Goal: Task Accomplishment & Management: Use online tool/utility

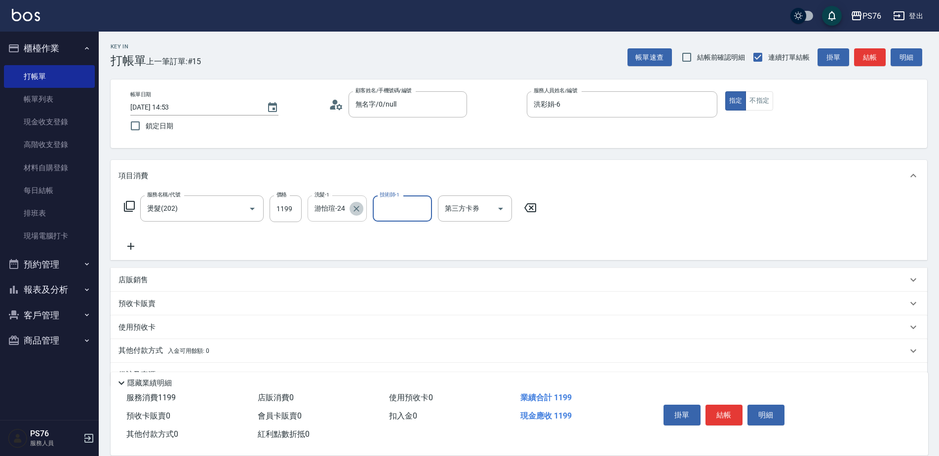
click at [357, 206] on icon "Clear" at bounding box center [357, 209] width 10 height 10
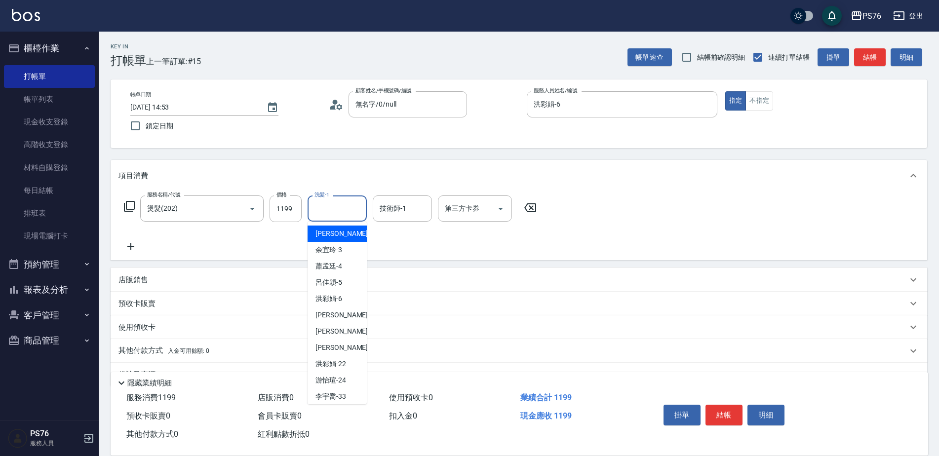
click at [330, 207] on input "洗髮-1" at bounding box center [337, 208] width 50 height 17
type input "洪彩娟-6"
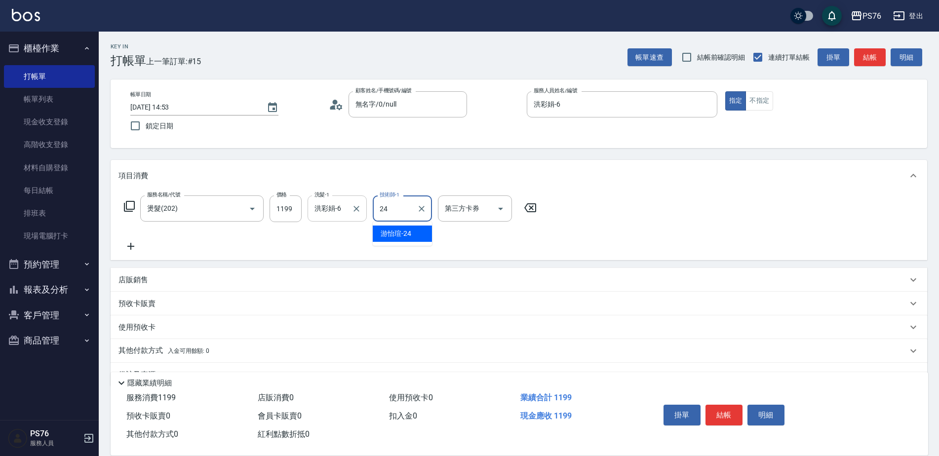
type input "游怡瑄-24"
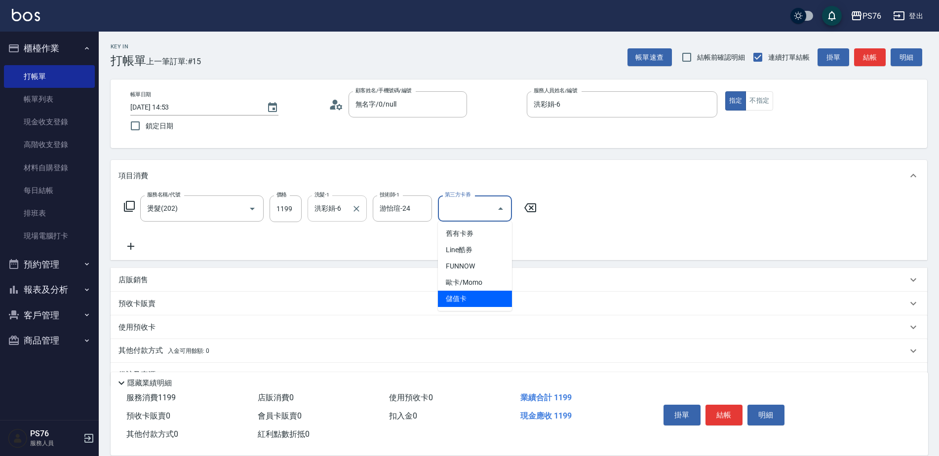
type input "儲值卡"
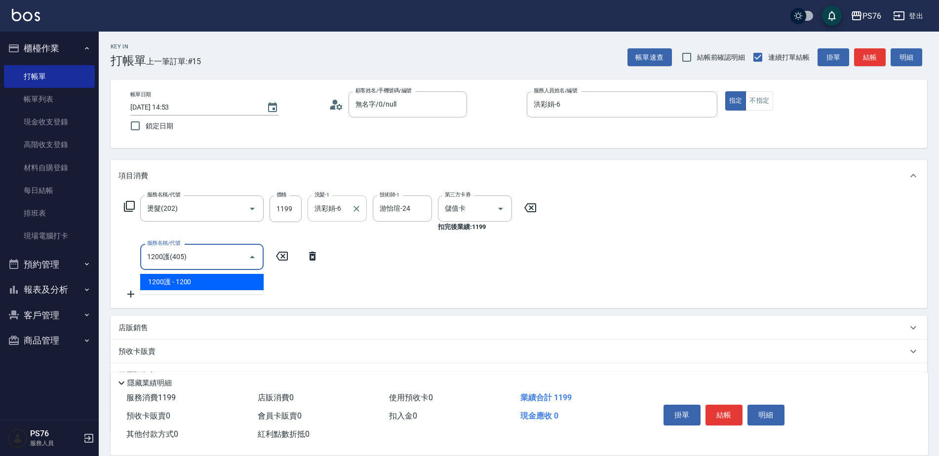
type input "1200護(405)"
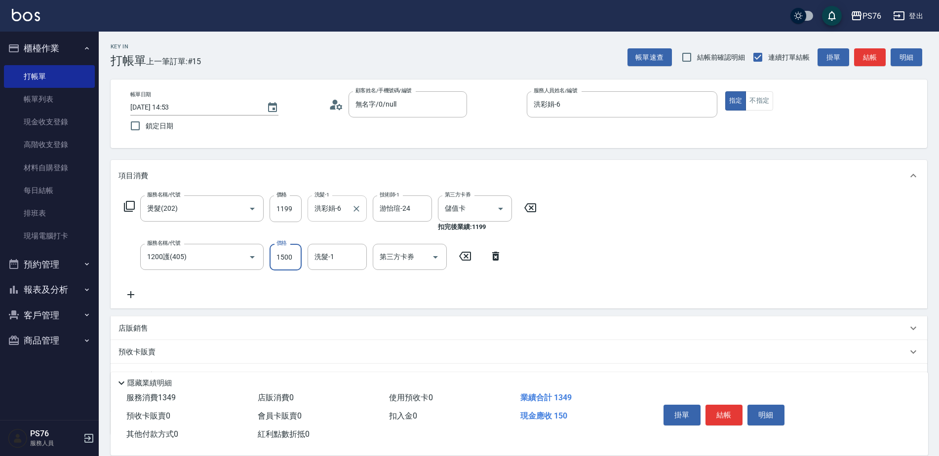
type input "1500"
type input "[PERSON_NAME]33"
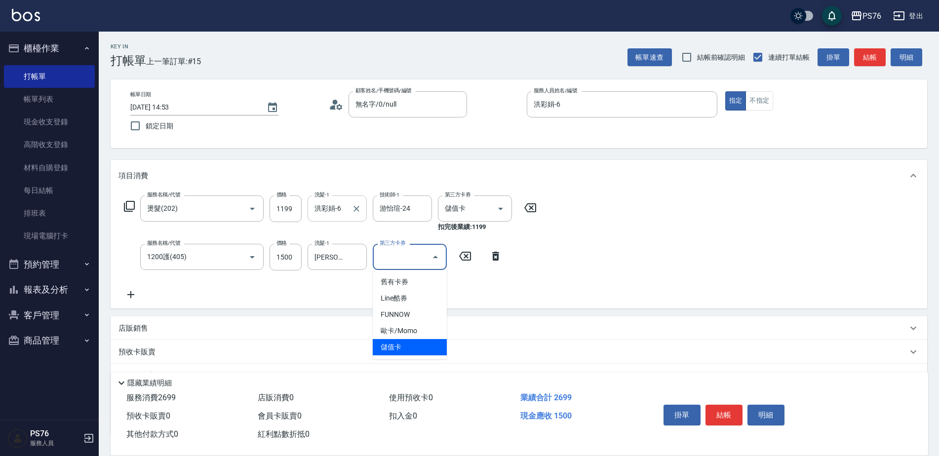
type input "儲值卡"
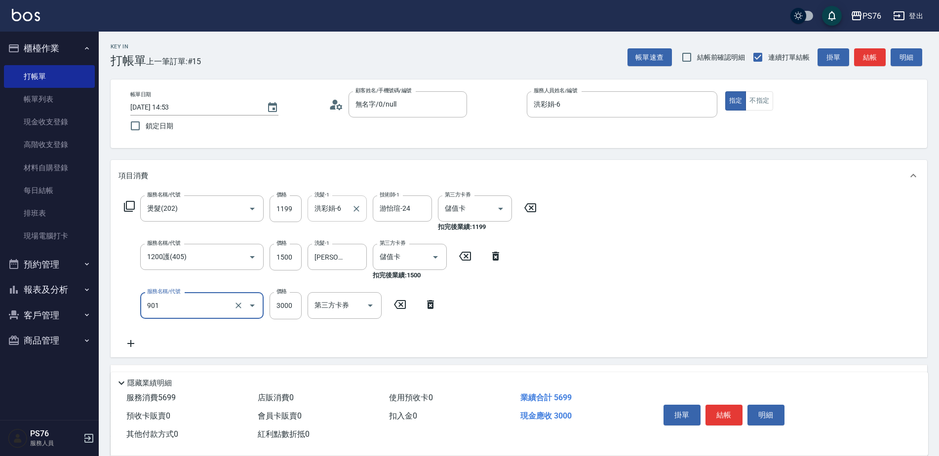
type input "儲值3000(901)"
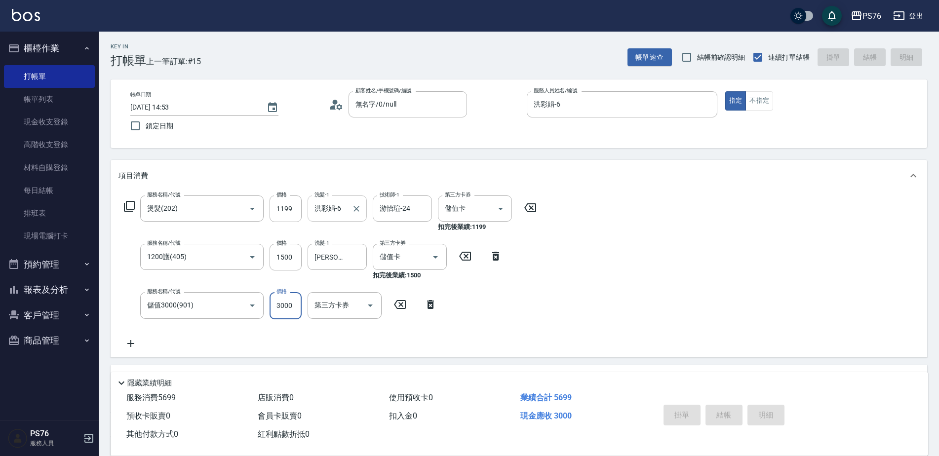
type input "[DATE] 16:45"
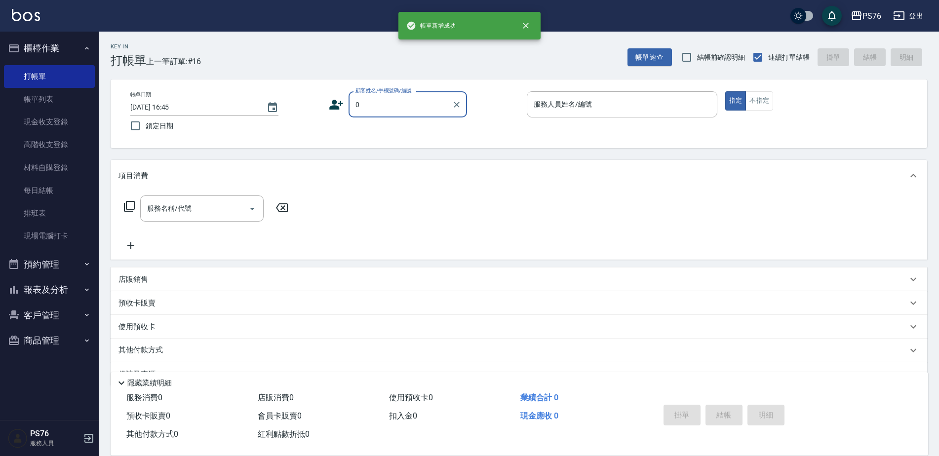
type input "無名字/0/null"
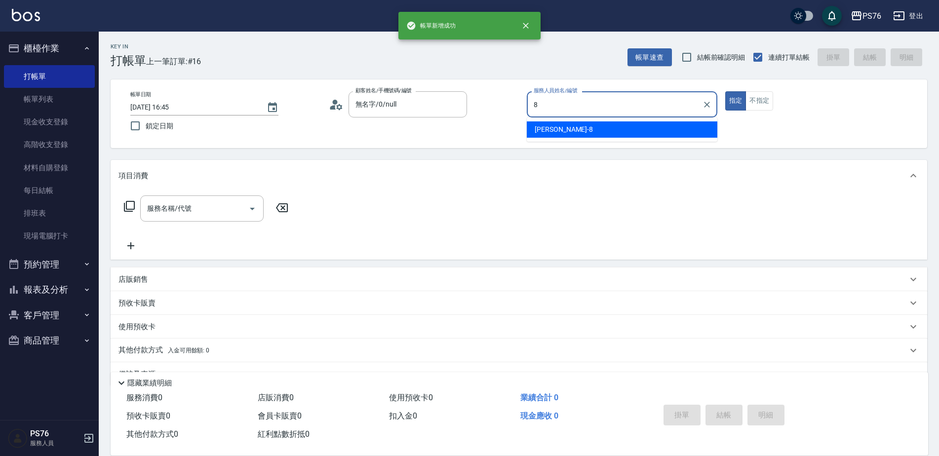
type input "[PERSON_NAME]-8"
type button "true"
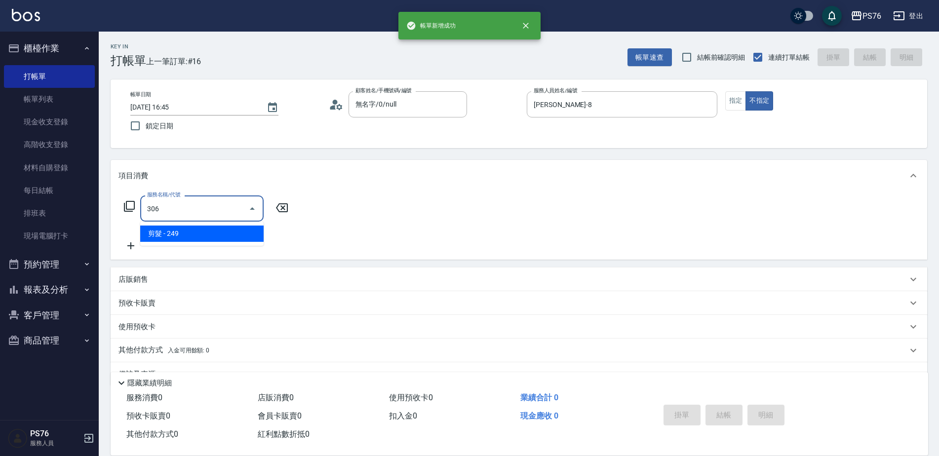
type input "剪髮(306)"
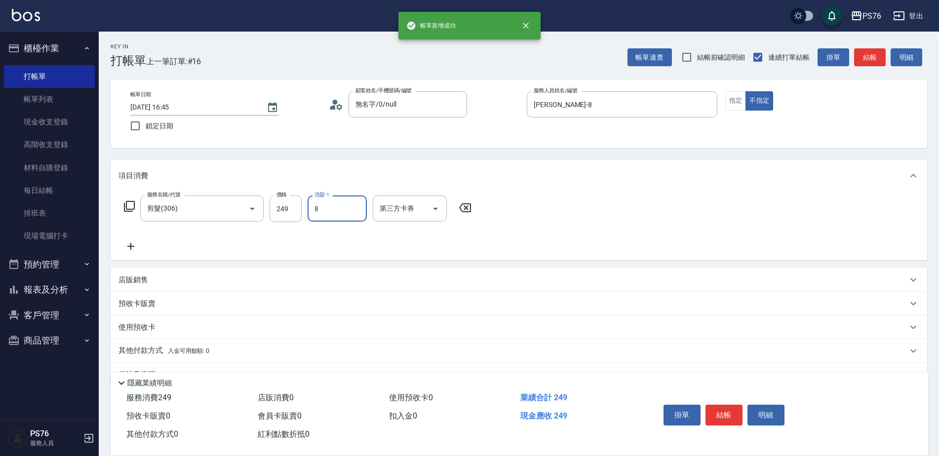
type input "[PERSON_NAME]-8"
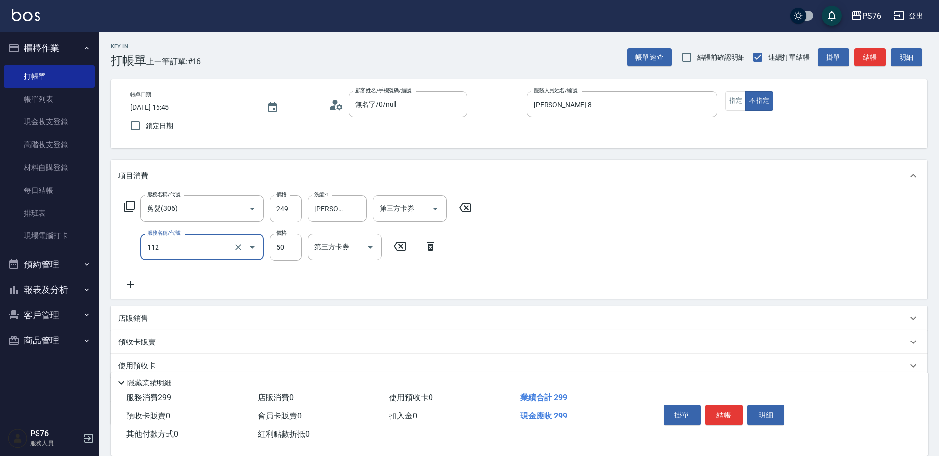
type input "精油50(112)"
type input "[PERSON_NAME]-8"
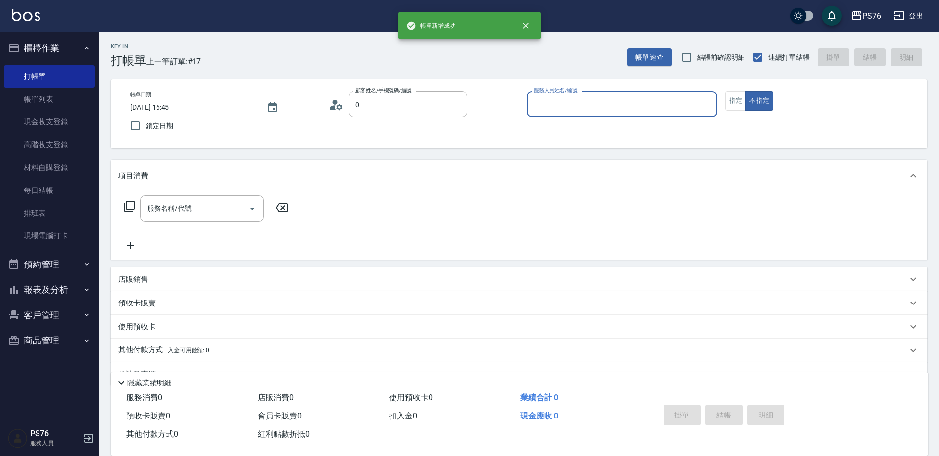
type input "無名字/0/null"
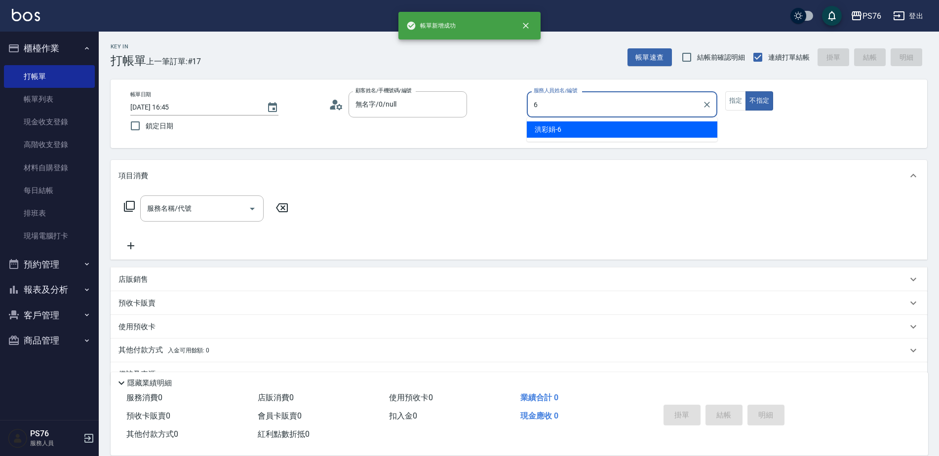
type input "洪彩娟-6"
type button "false"
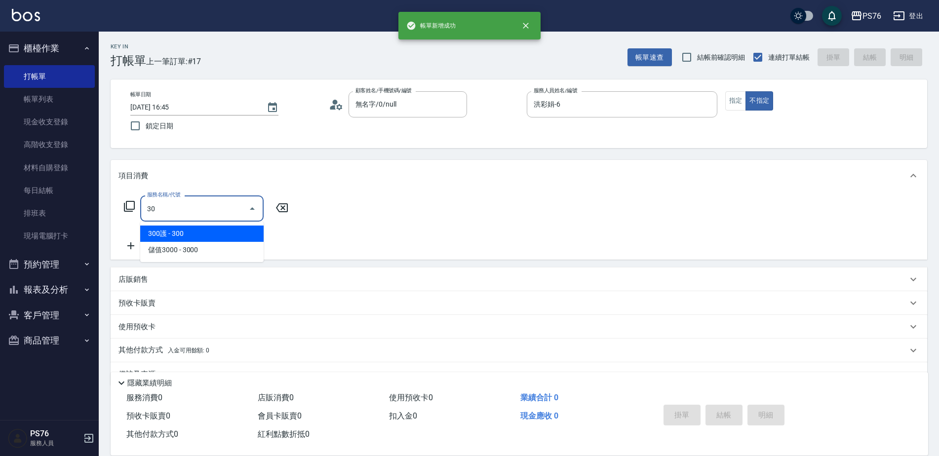
type input "3"
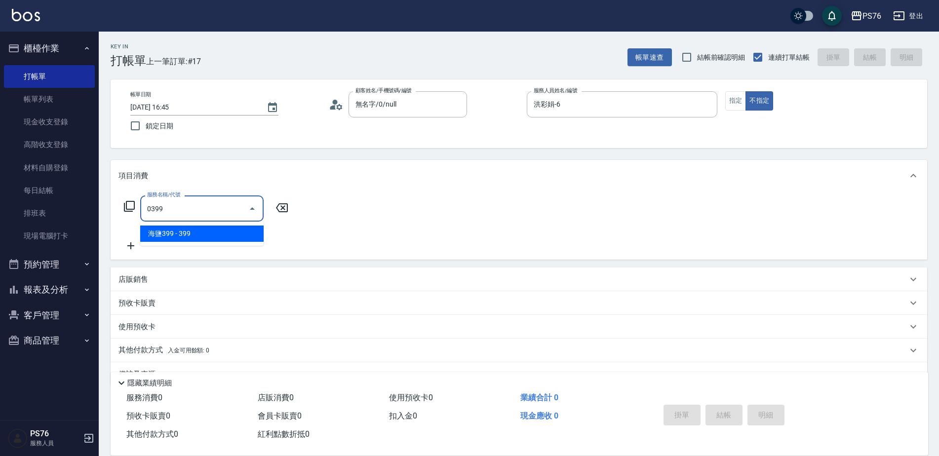
type input "海鹽399(0399)"
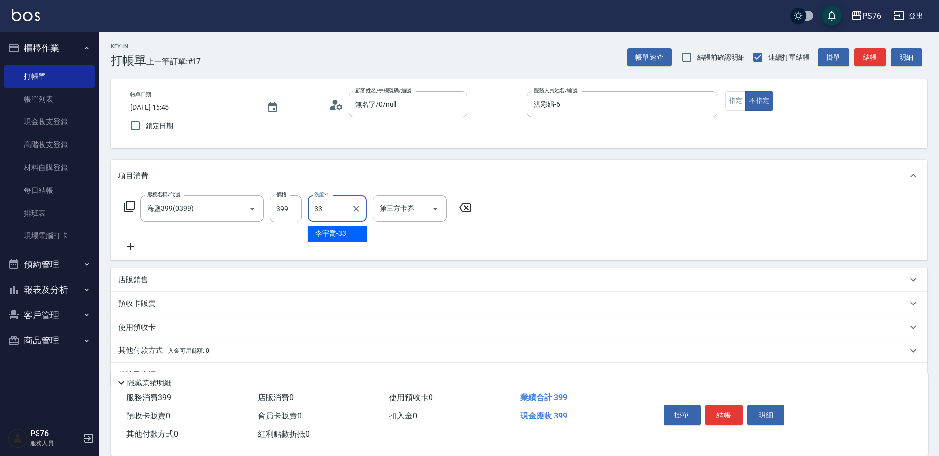
type input "[PERSON_NAME]33"
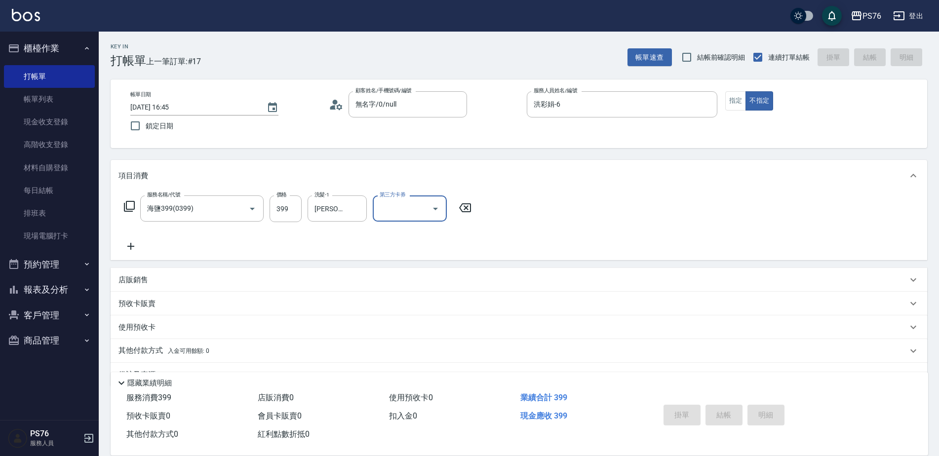
type input "[DATE] 16:46"
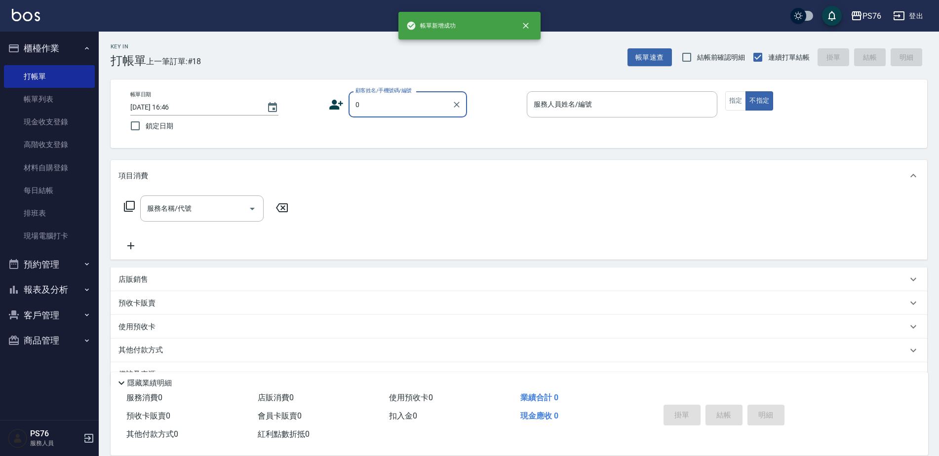
type input "無名字/0/null"
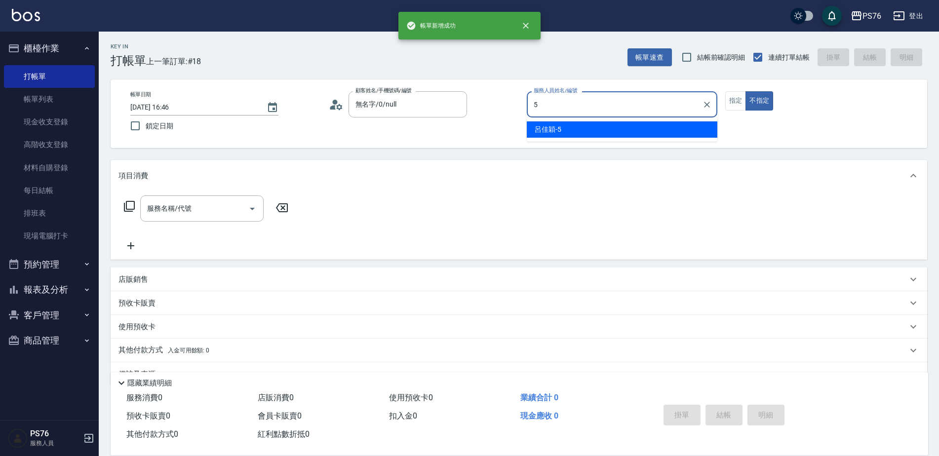
type input "[PERSON_NAME]-5"
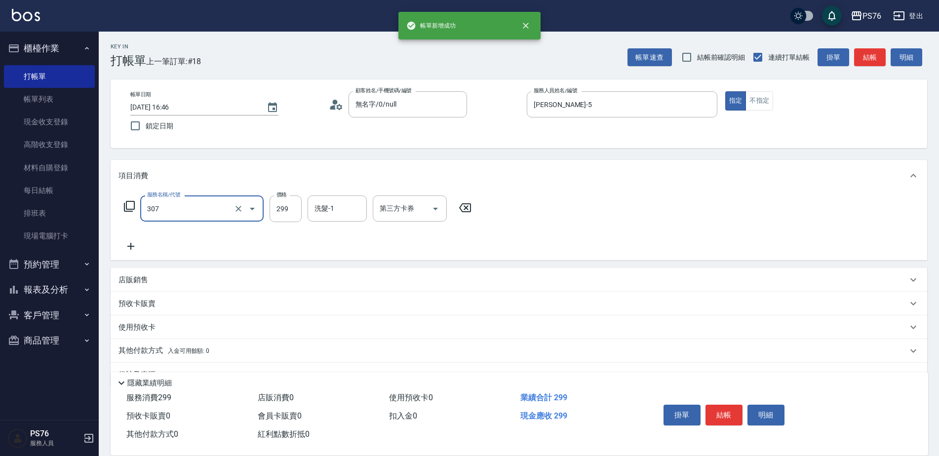
type input "剪髮(307)"
type input "[PERSON_NAME]-5"
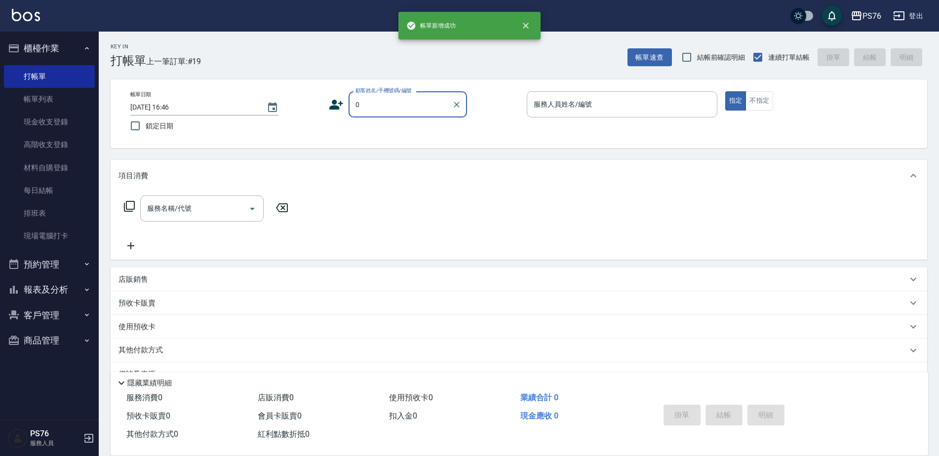
type input "無名字/0/null"
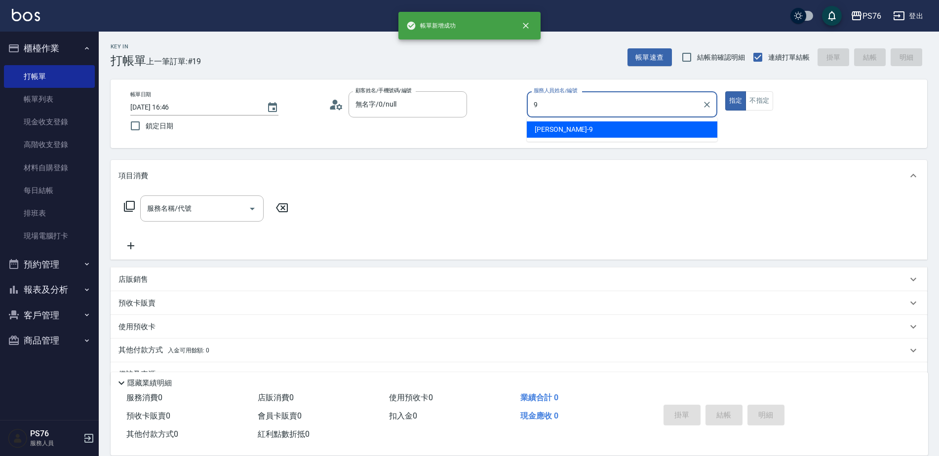
type input "[PERSON_NAME]-9"
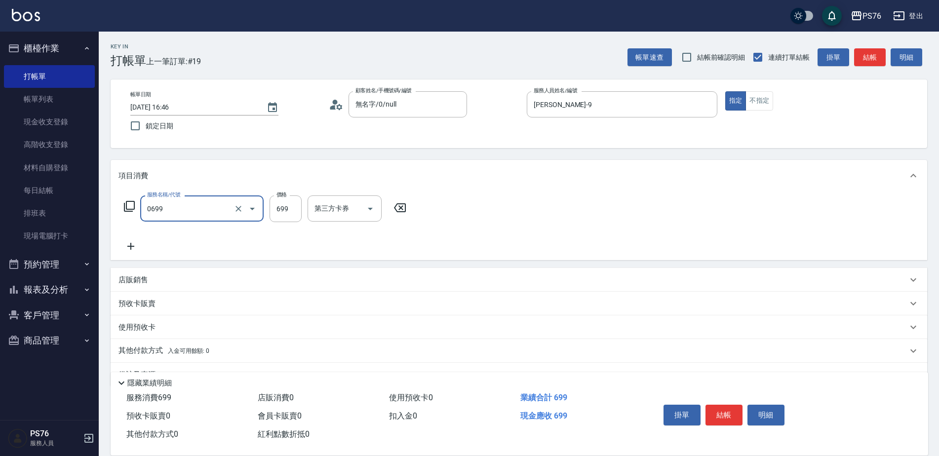
type input "精油SPA(0699)"
type input "游怡瑄-24"
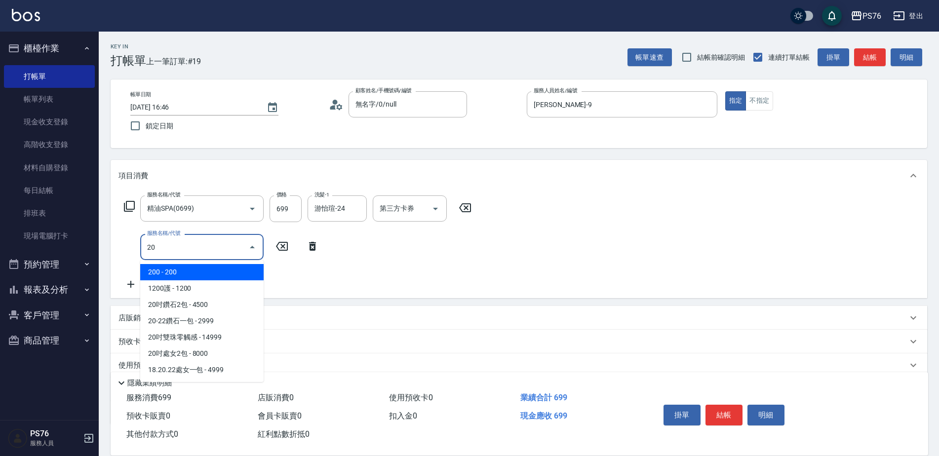
type input "2"
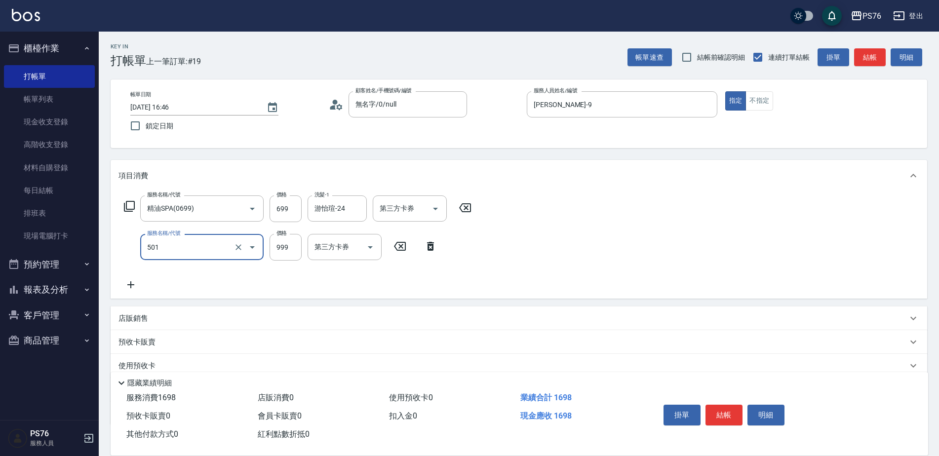
type input "染髮(501)"
type input "2000"
type input "游怡瑄-24"
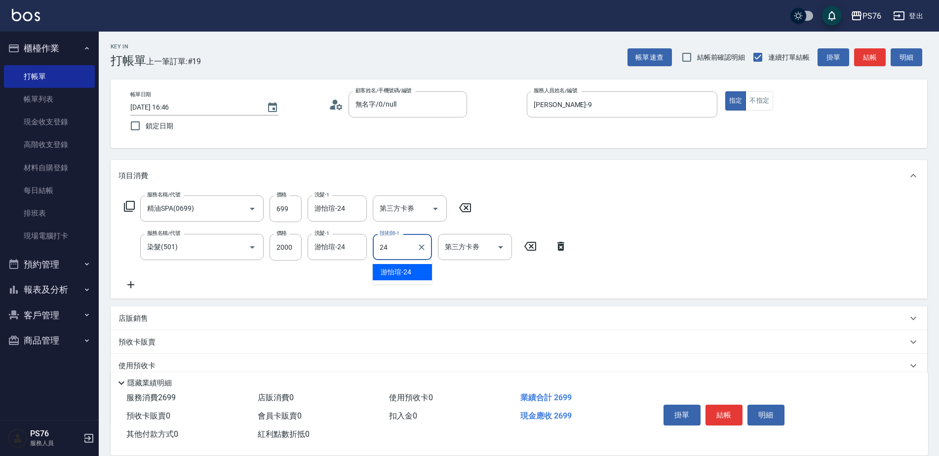
type input "游怡瑄-24"
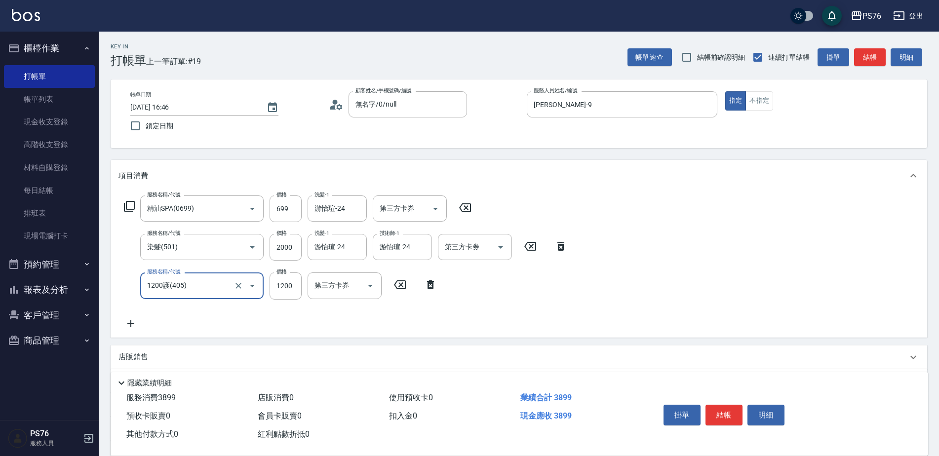
type input "1200護(405)"
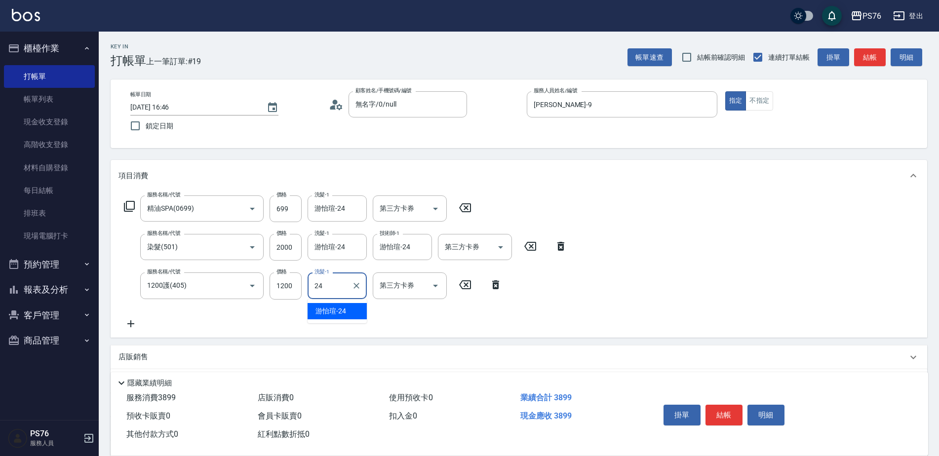
type input "游怡瑄-24"
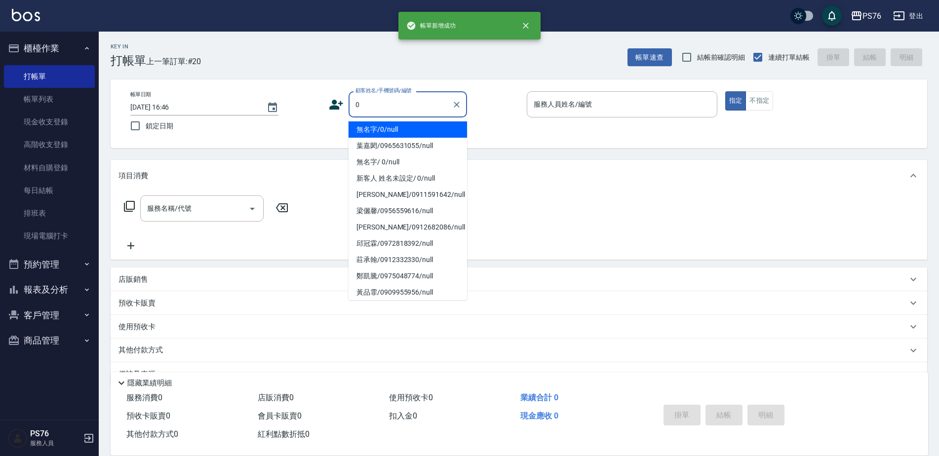
type input "無名字/0/null"
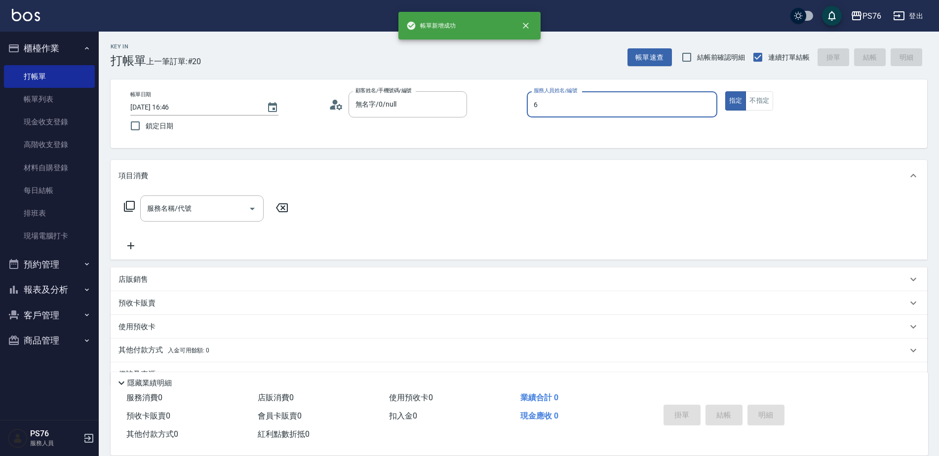
type input "洪彩娟-6"
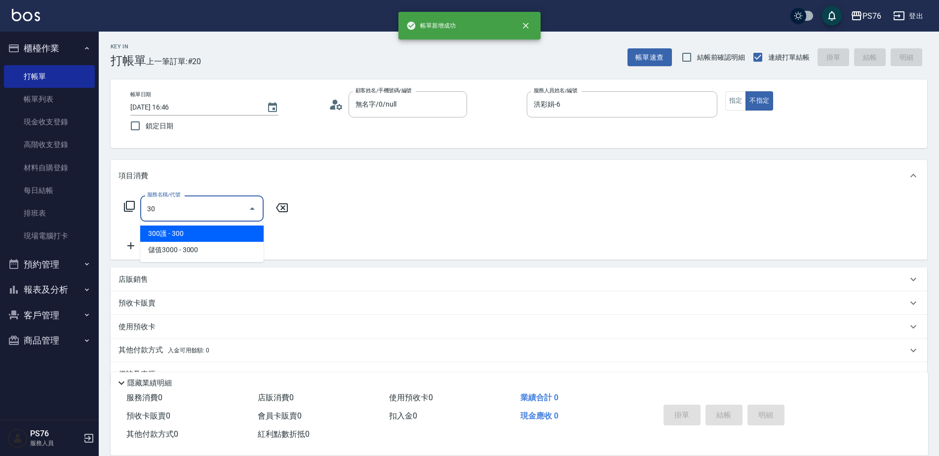
type input "3"
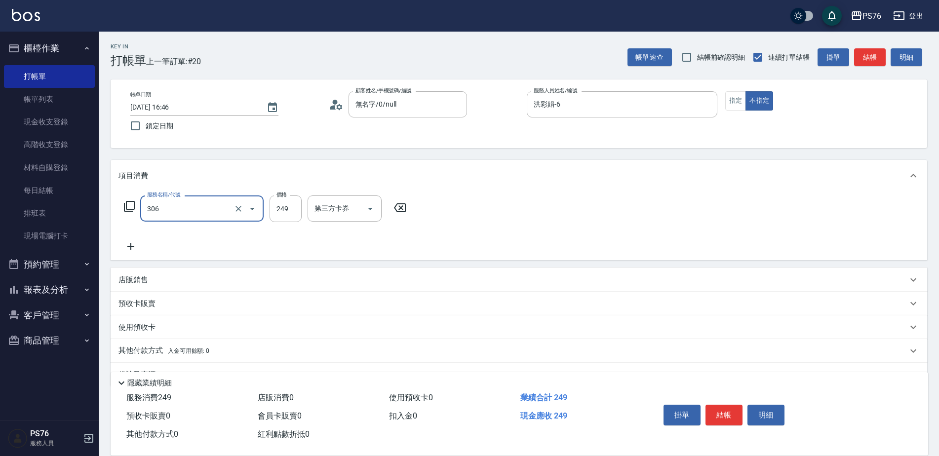
type input "剪髮(306)"
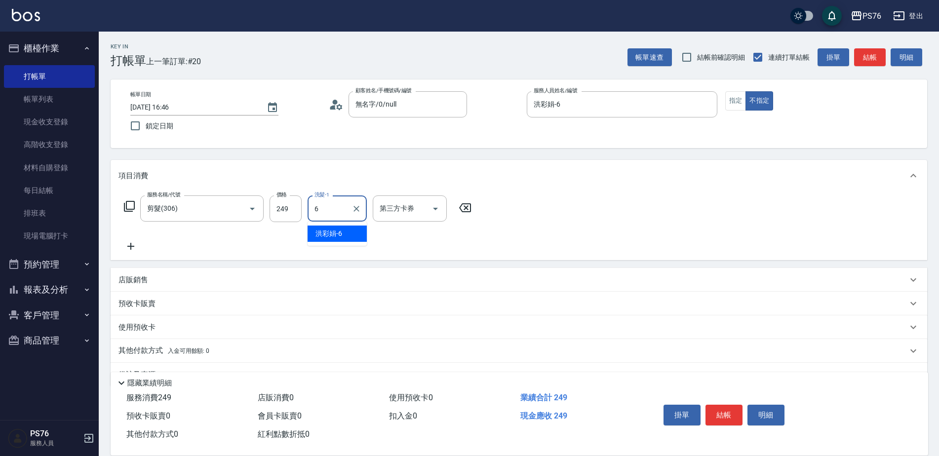
type input "洪彩娟-6"
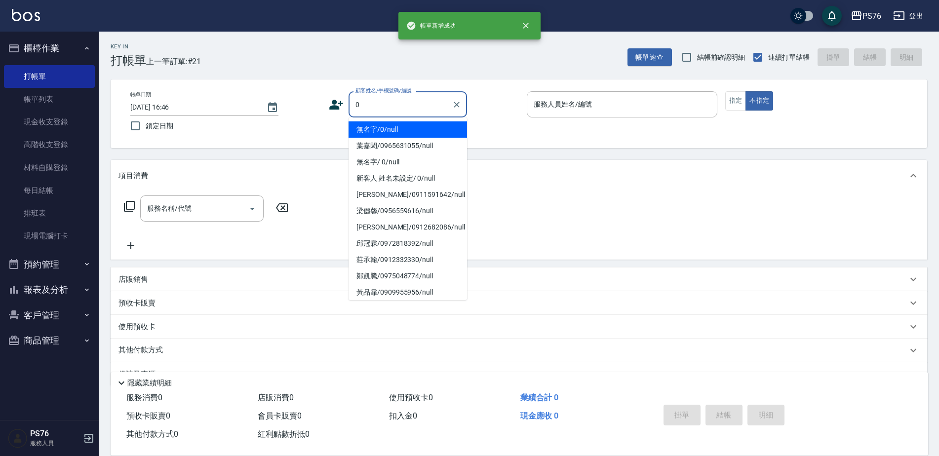
type input "無名字/0/null"
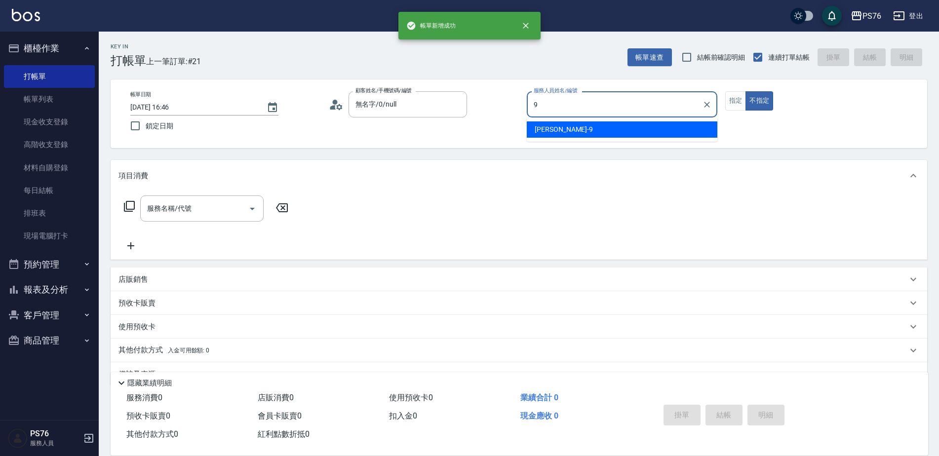
type input "[PERSON_NAME]-9"
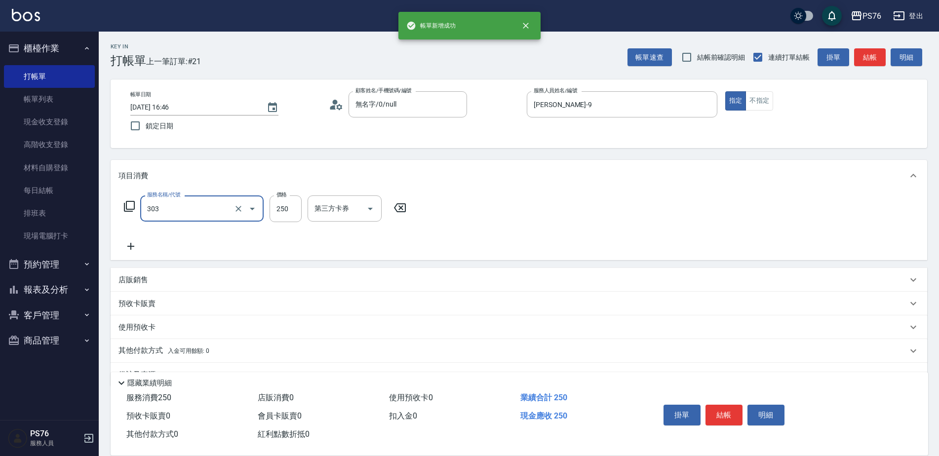
type input "剪髮(303)"
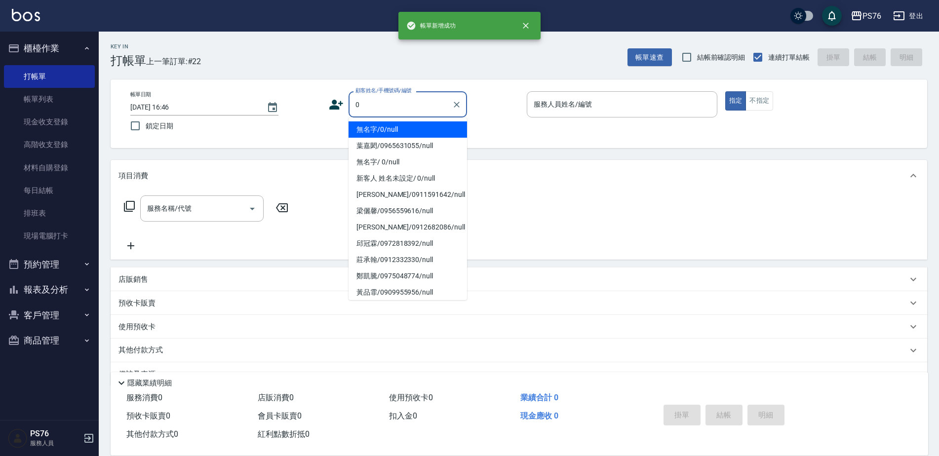
type input "無名字/0/null"
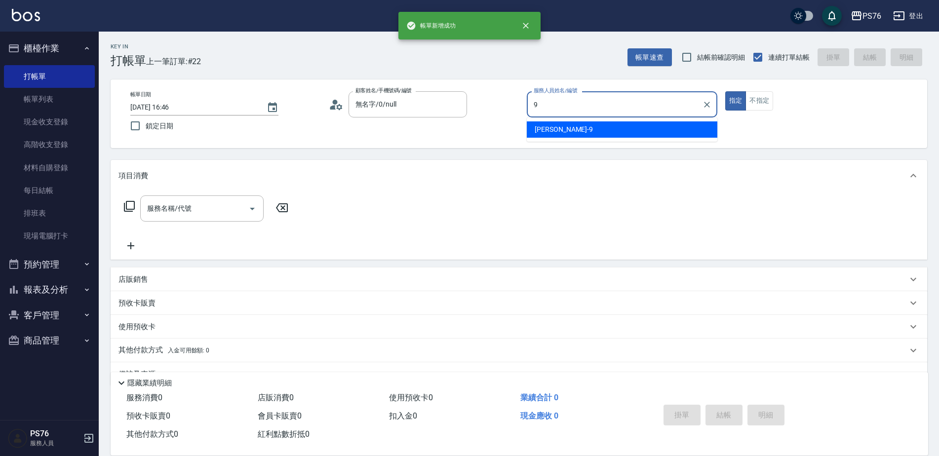
type input "[PERSON_NAME]-9"
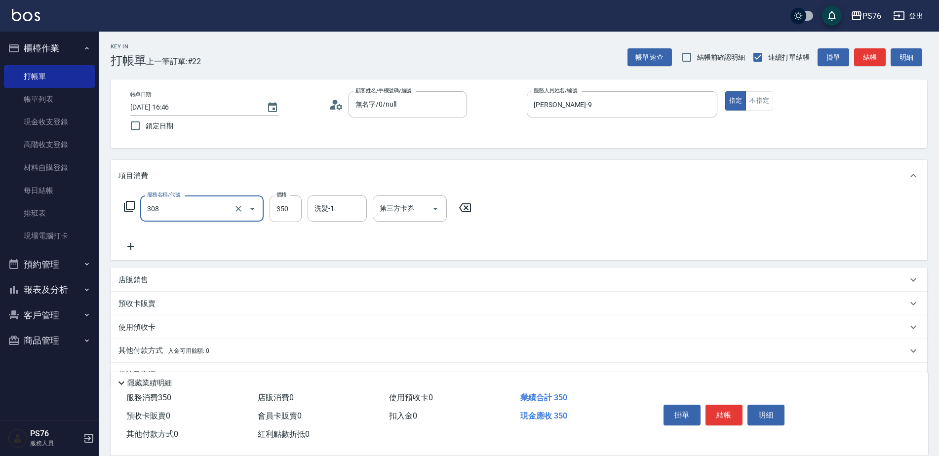
type input "洗+剪(308)"
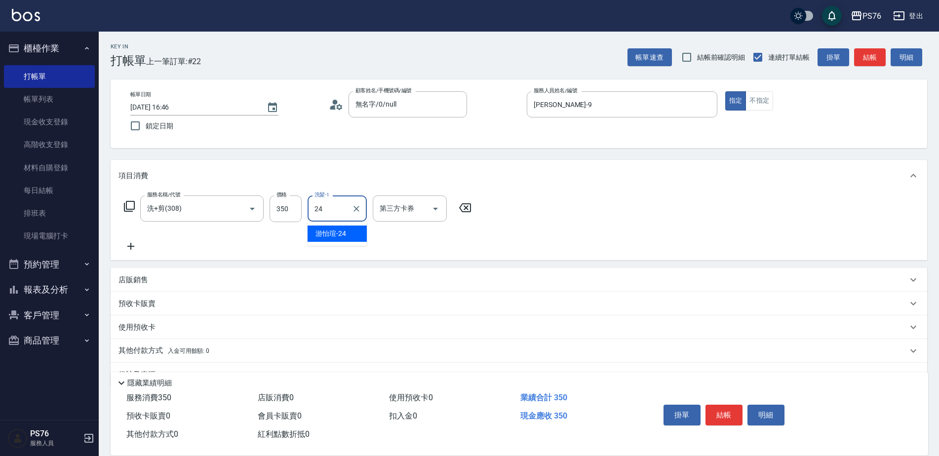
type input "游怡瑄-24"
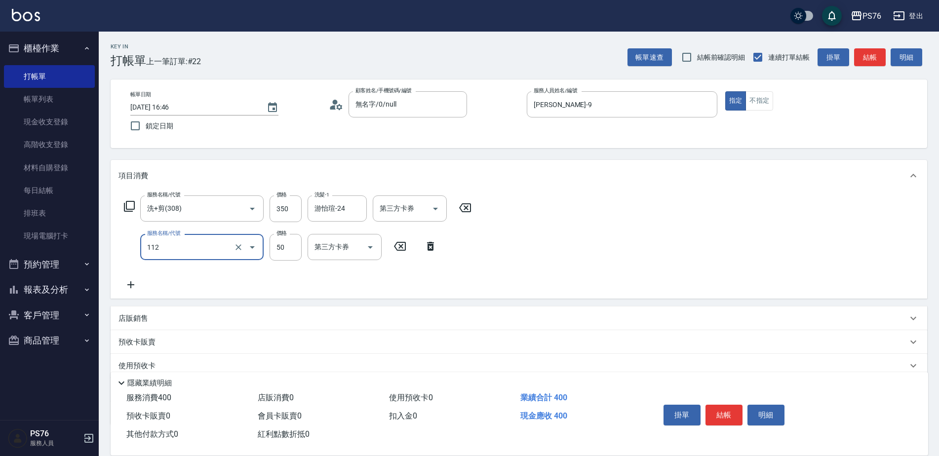
type input "精油50(112)"
type input "游怡瑄-24"
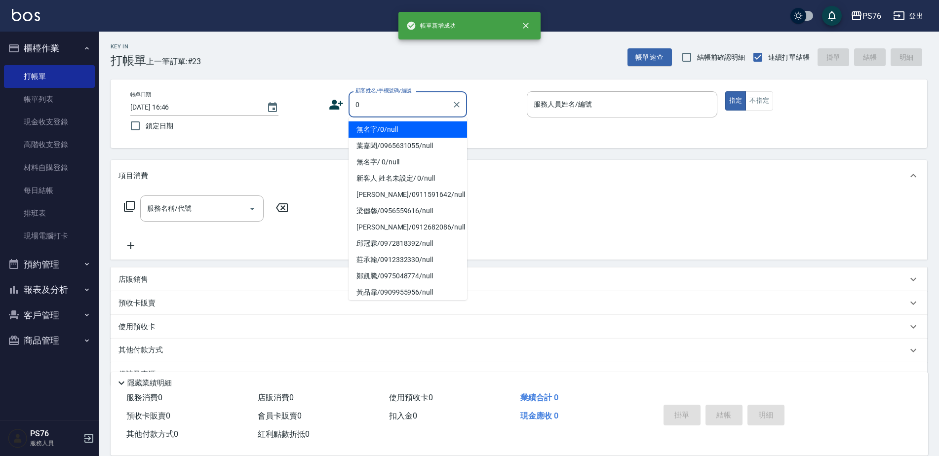
type input "無名字/0/null"
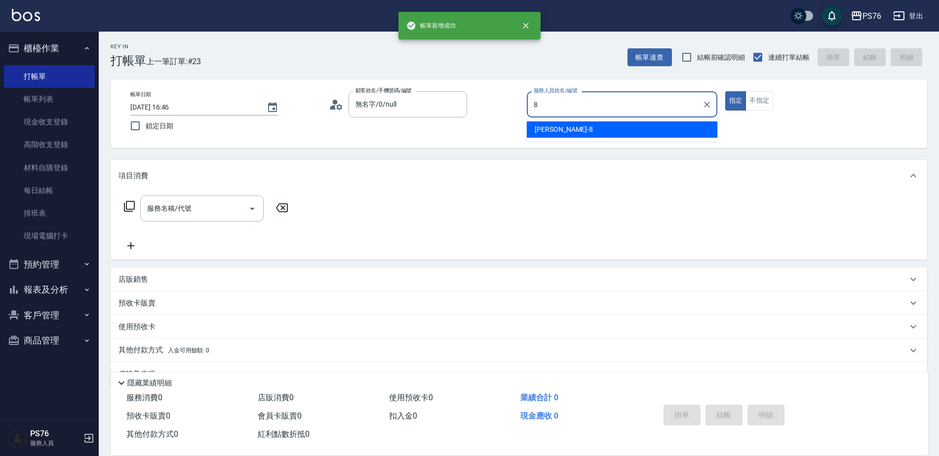
type input "[PERSON_NAME]-8"
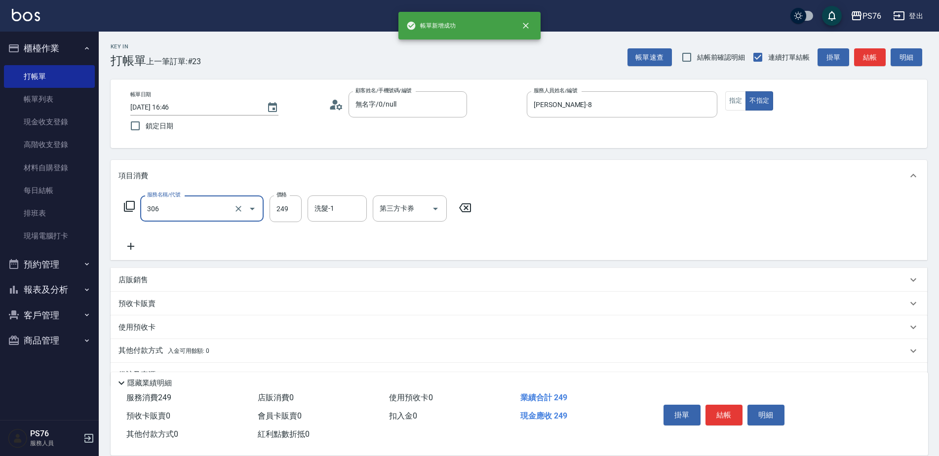
type input "剪髮(306)"
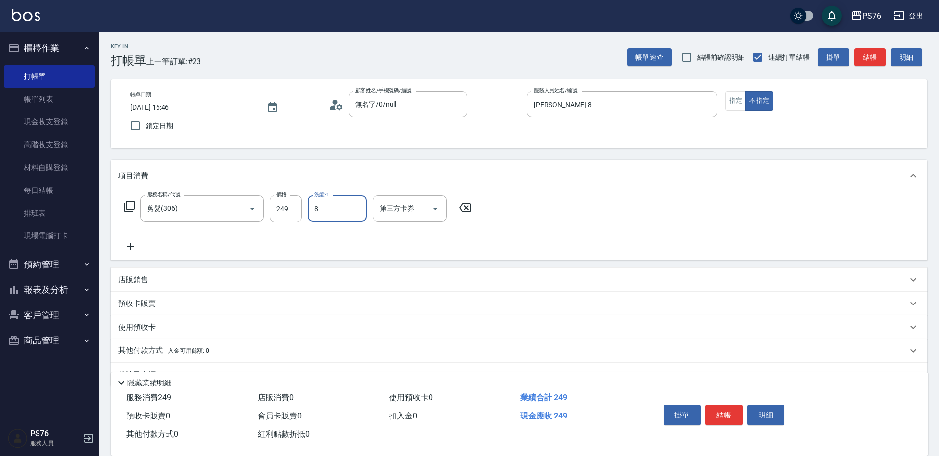
type input "[PERSON_NAME]-8"
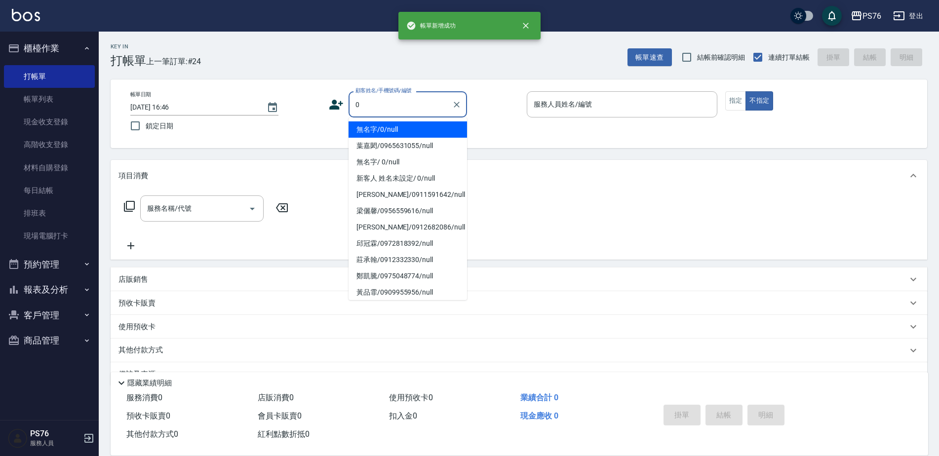
type input "無名字/0/null"
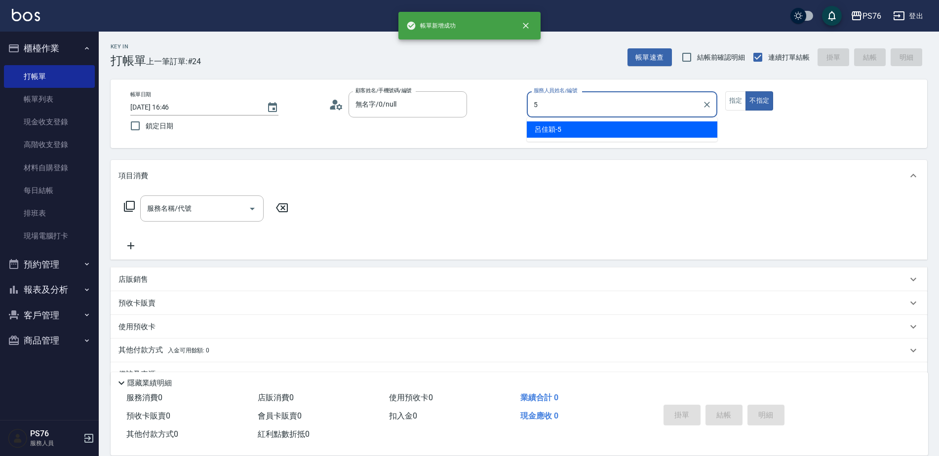
type input "[PERSON_NAME]-5"
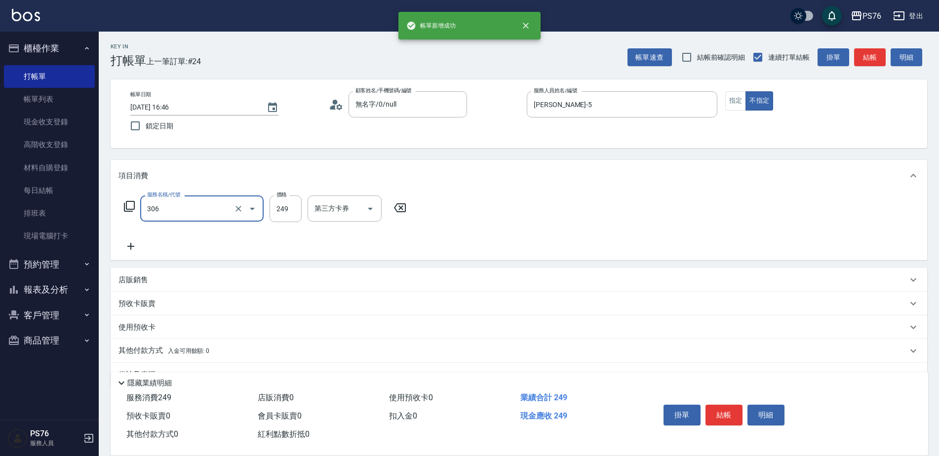
type input "剪髮(306)"
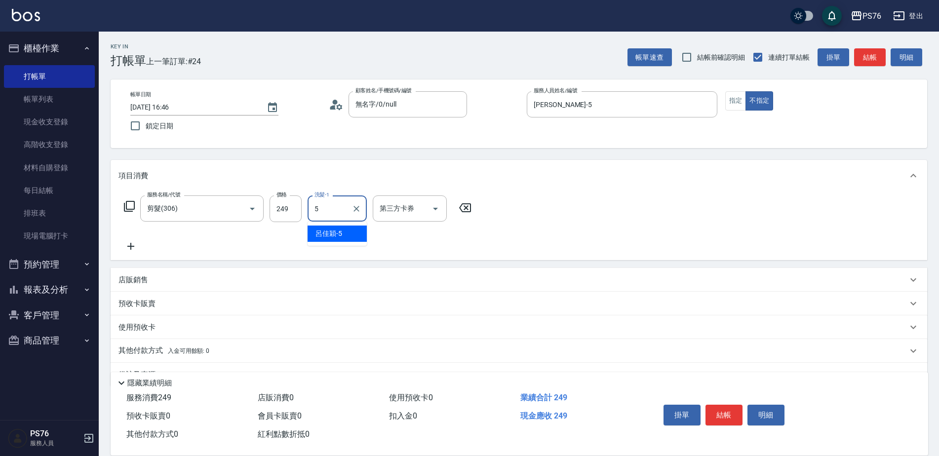
type input "[PERSON_NAME]-5"
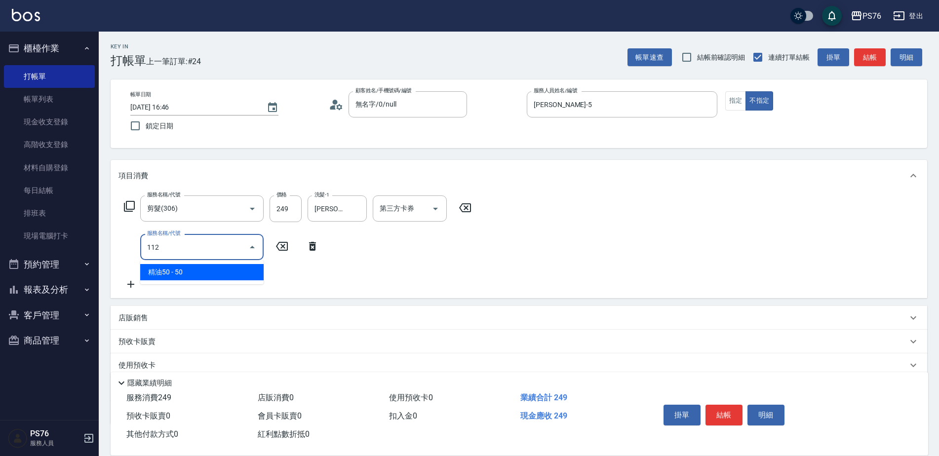
type input "精油50(112)"
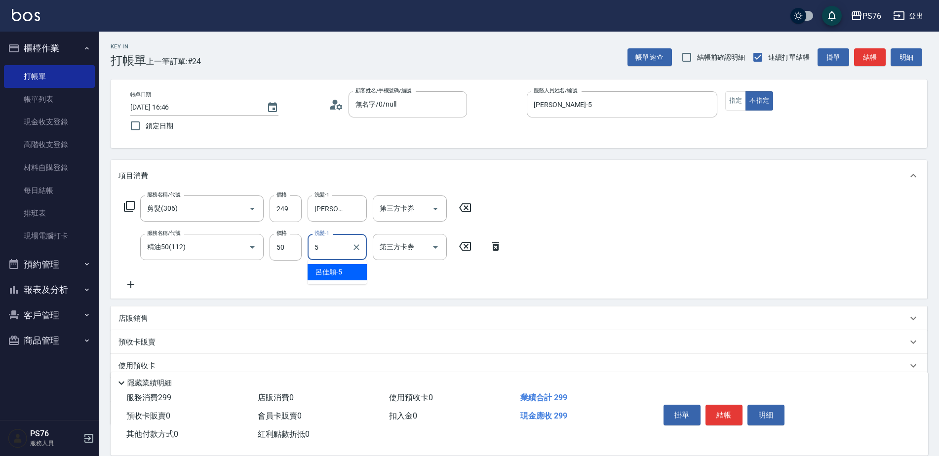
type input "[PERSON_NAME]-5"
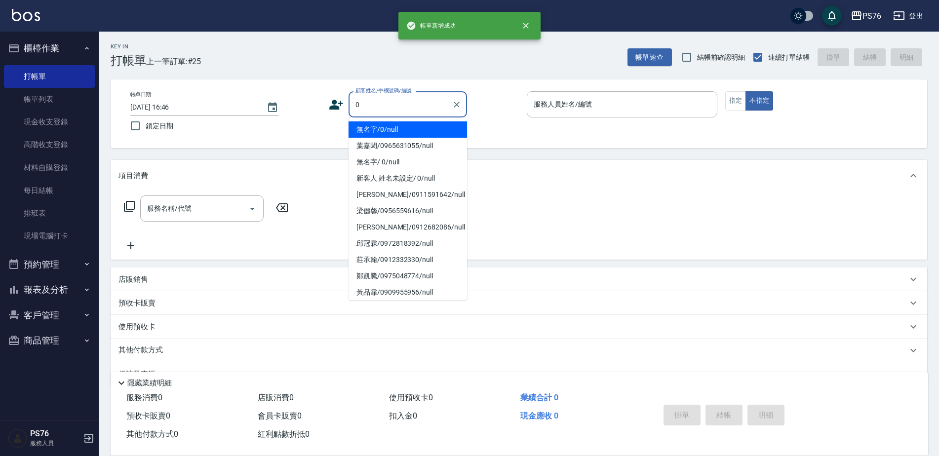
type input "無名字/0/null"
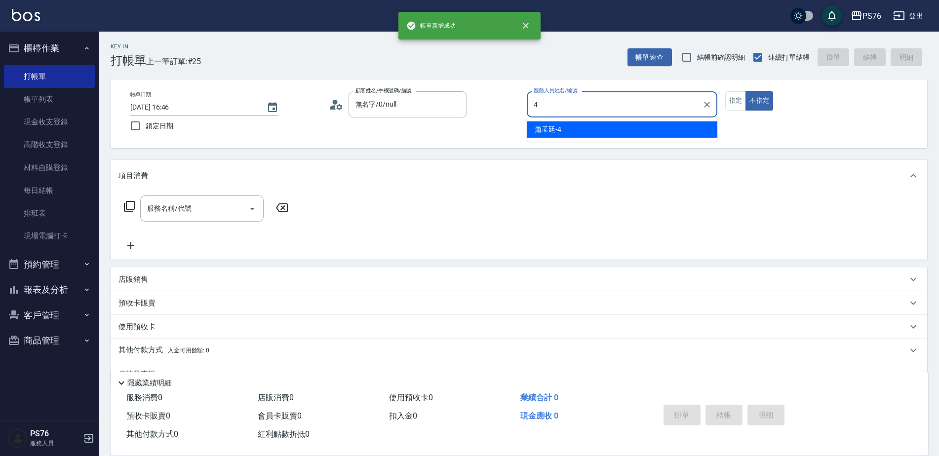
type input "[PERSON_NAME]-4"
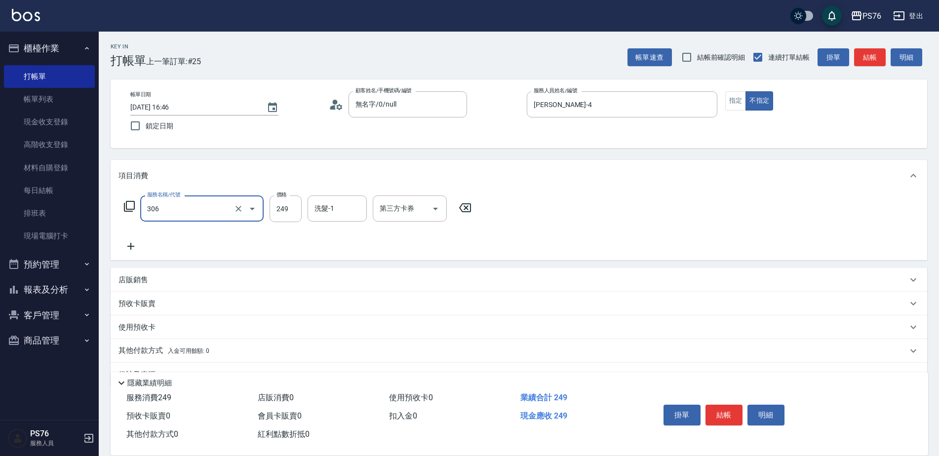
type input "剪髮(306)"
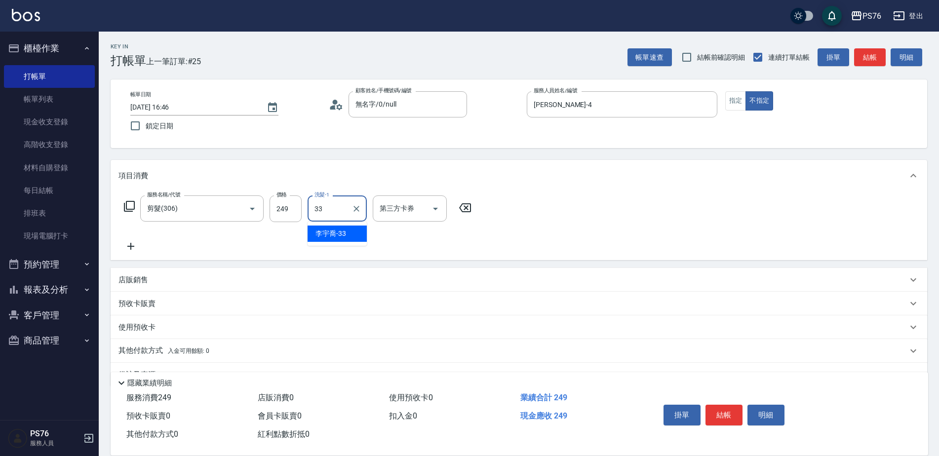
type input "[PERSON_NAME]33"
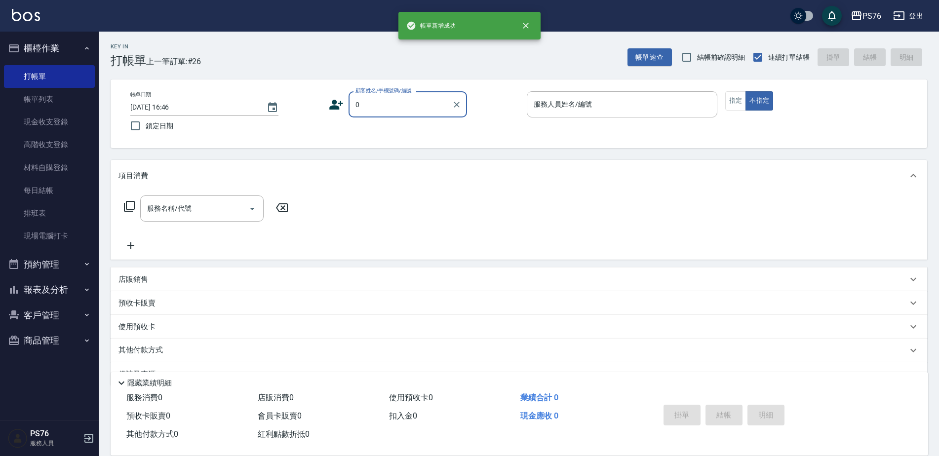
type input "無名字/0/null"
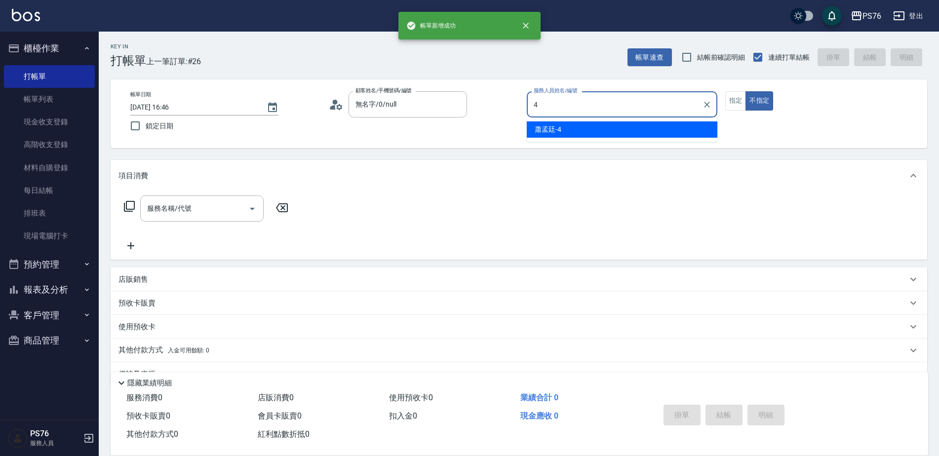
type input "[PERSON_NAME]-4"
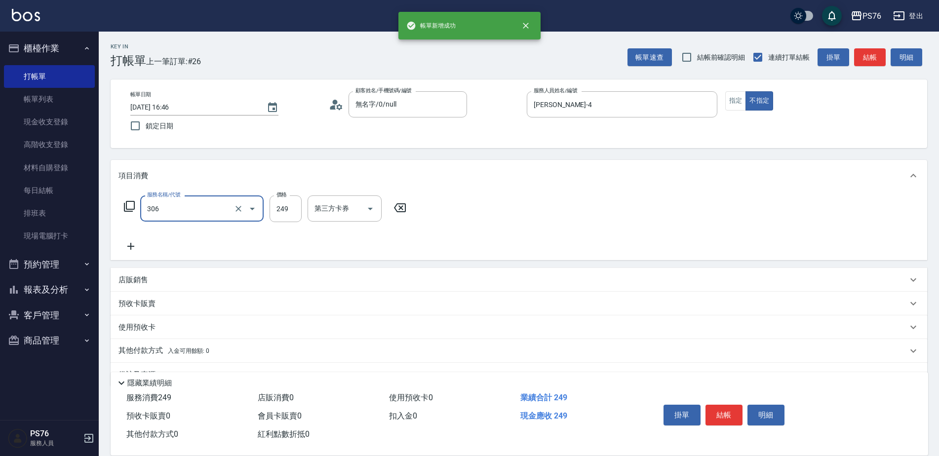
type input "剪髮(306)"
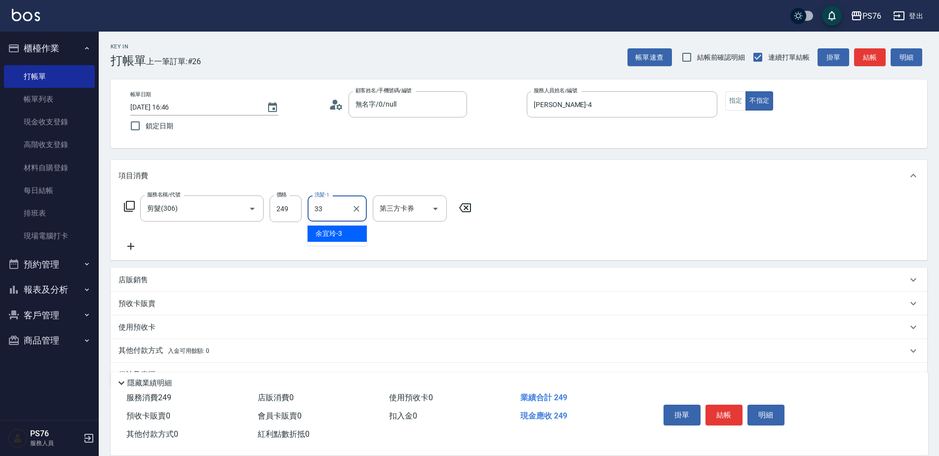
type input "[PERSON_NAME]33"
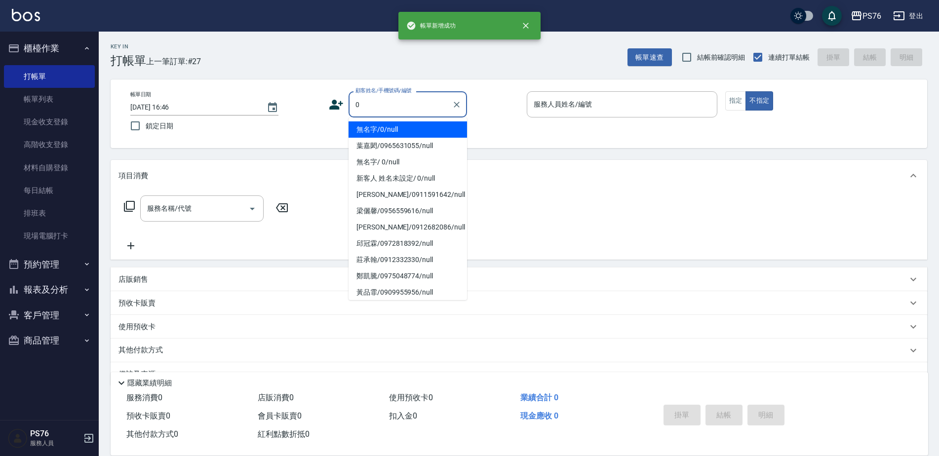
type input "無名字/0/null"
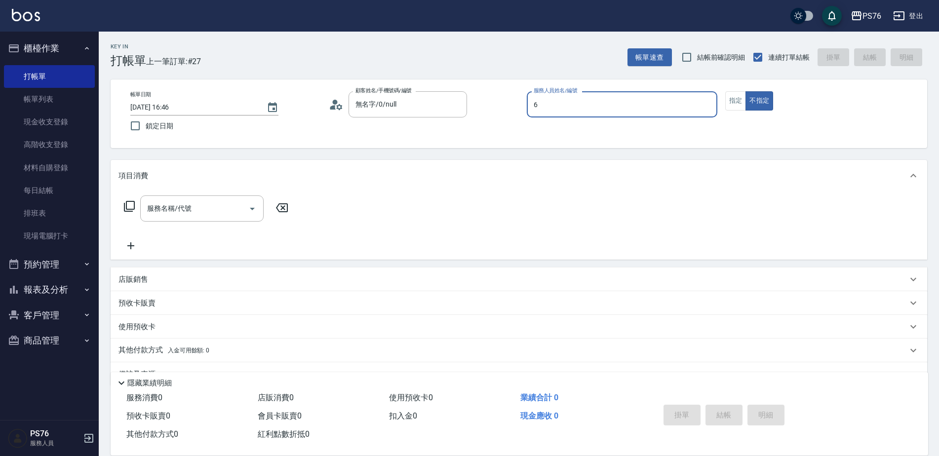
type input "洪彩娟-6"
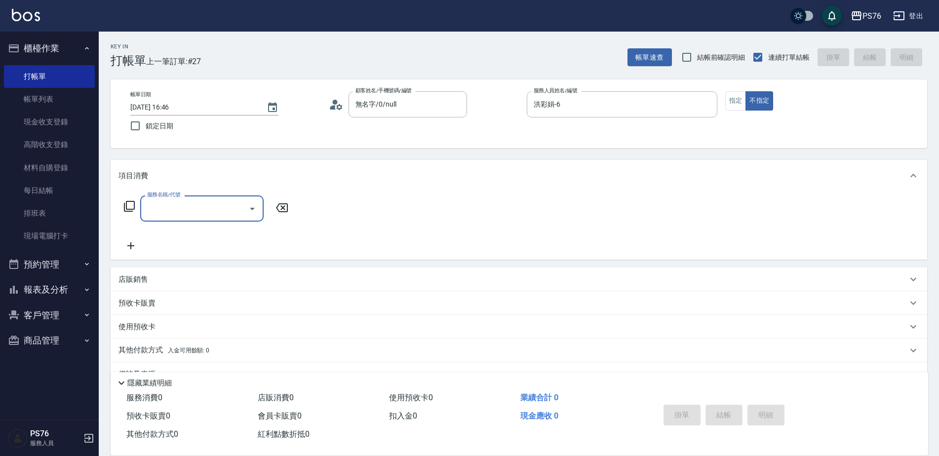
type input "3"
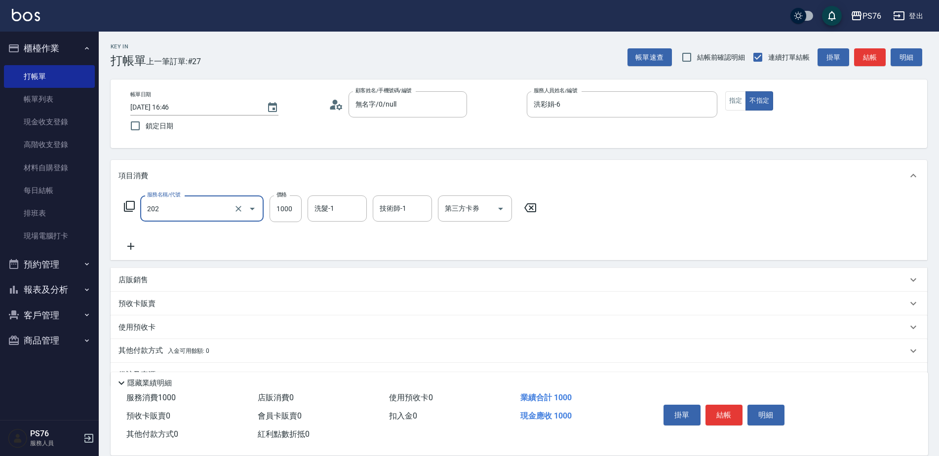
type input "燙髮(202)"
click at [237, 205] on icon "Clear" at bounding box center [239, 209] width 10 height 10
type input "0"
click at [233, 209] on button "Clear" at bounding box center [239, 209] width 14 height 14
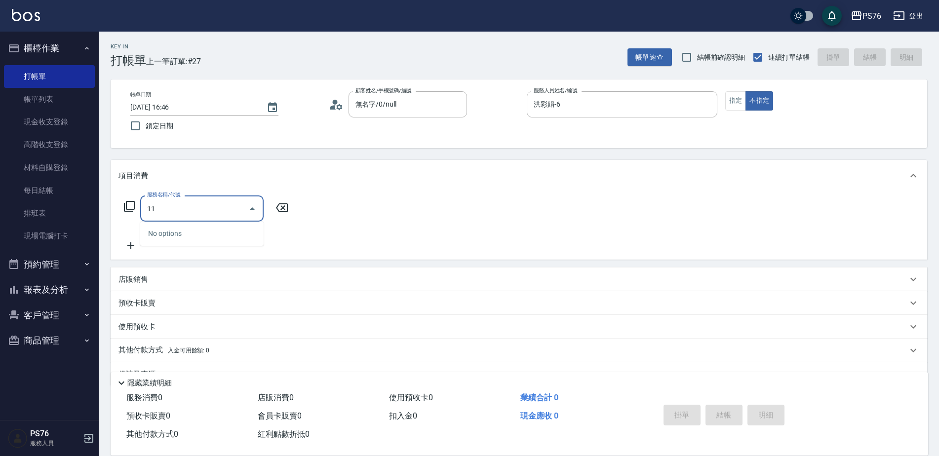
type input "1"
type input "型男燙(211)"
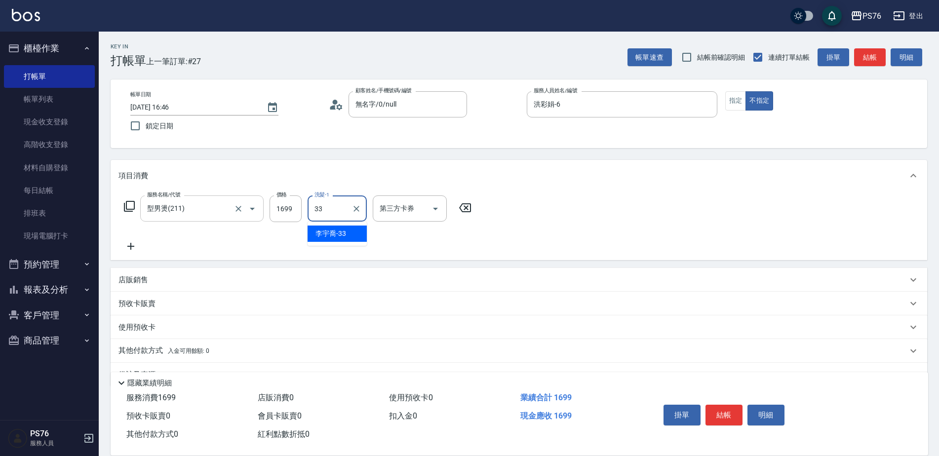
type input "[PERSON_NAME]33"
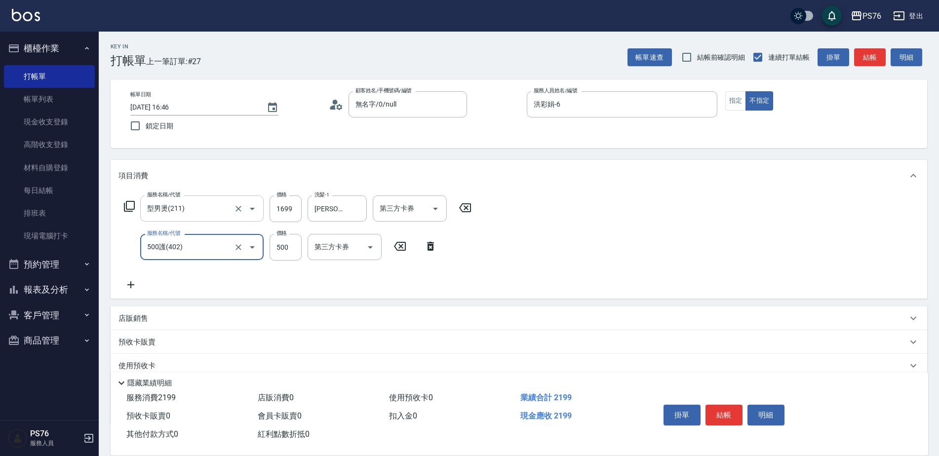
type input "500護(402)"
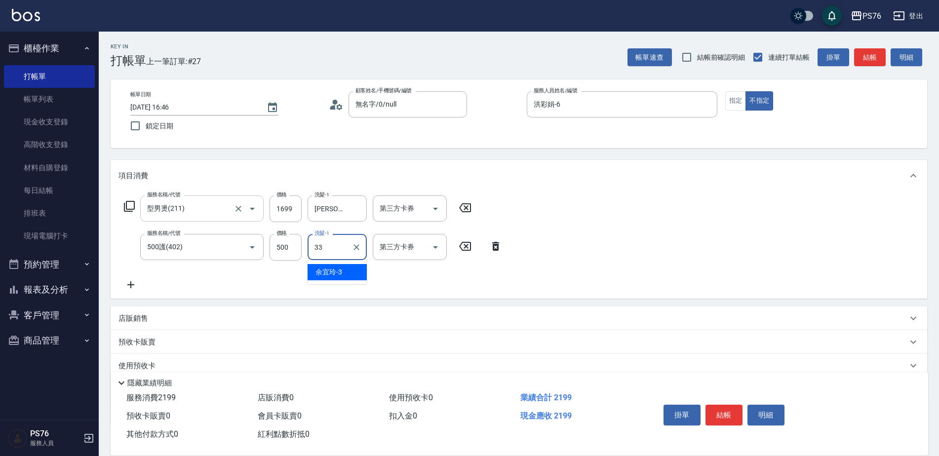
type input "[PERSON_NAME]33"
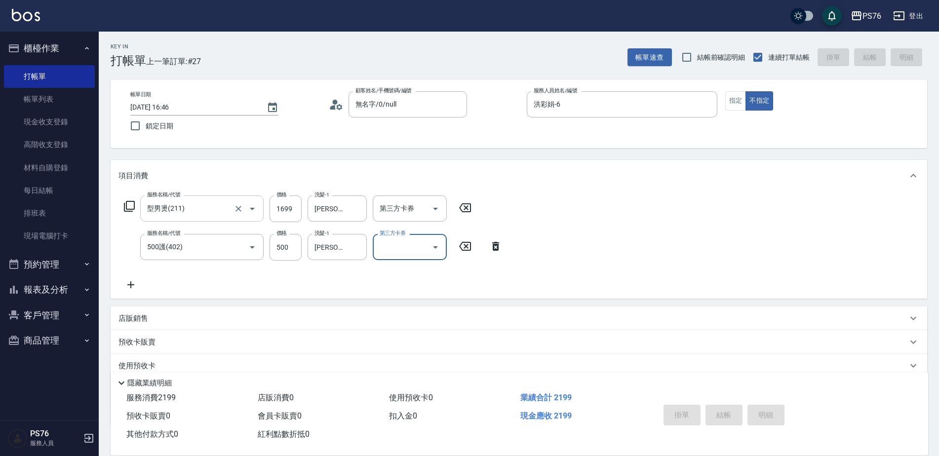
type input "[DATE] 16:47"
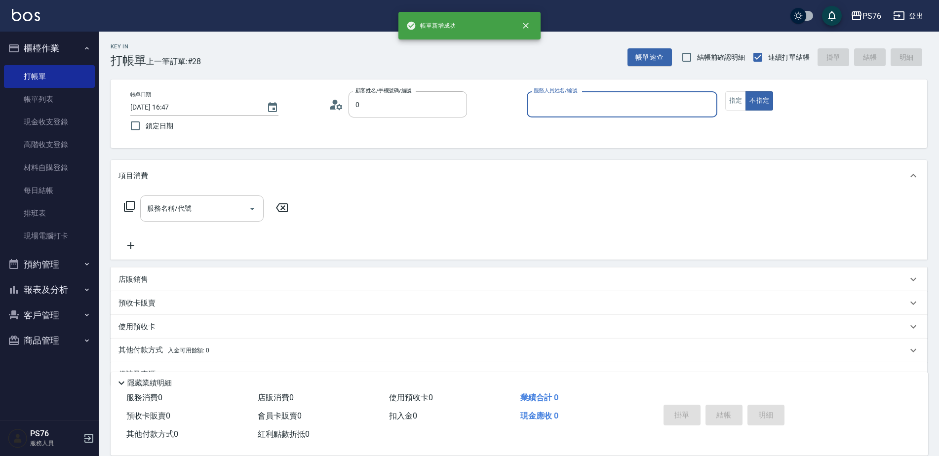
type input "無名字/0/null"
type input "[PERSON_NAME]-4"
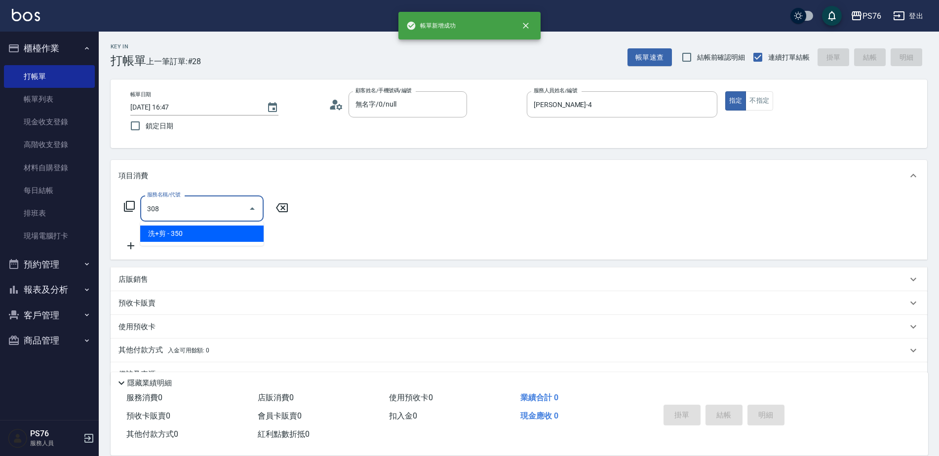
type input "洗+剪(308)"
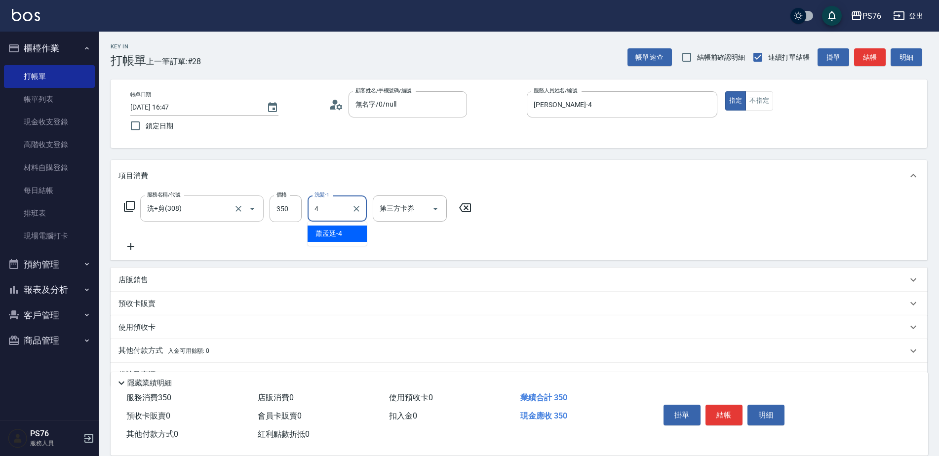
type input "[PERSON_NAME]-4"
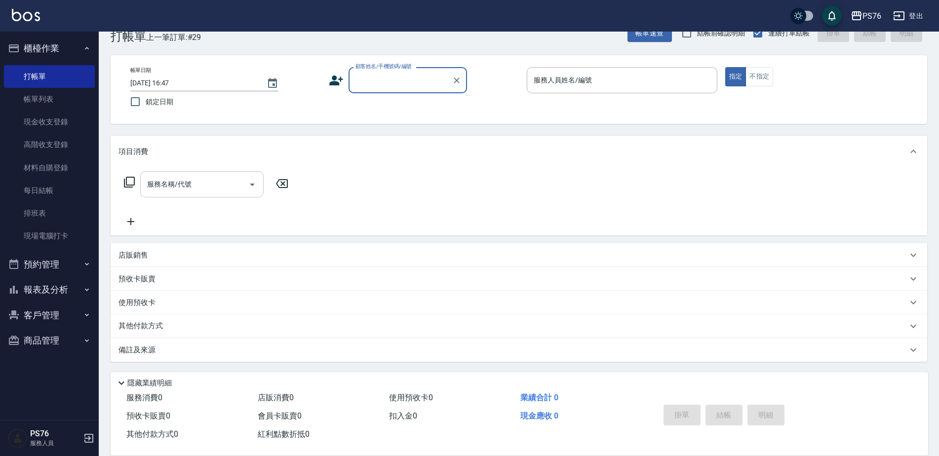
scroll to position [25, 0]
